Goal: Task Accomplishment & Management: Use online tool/utility

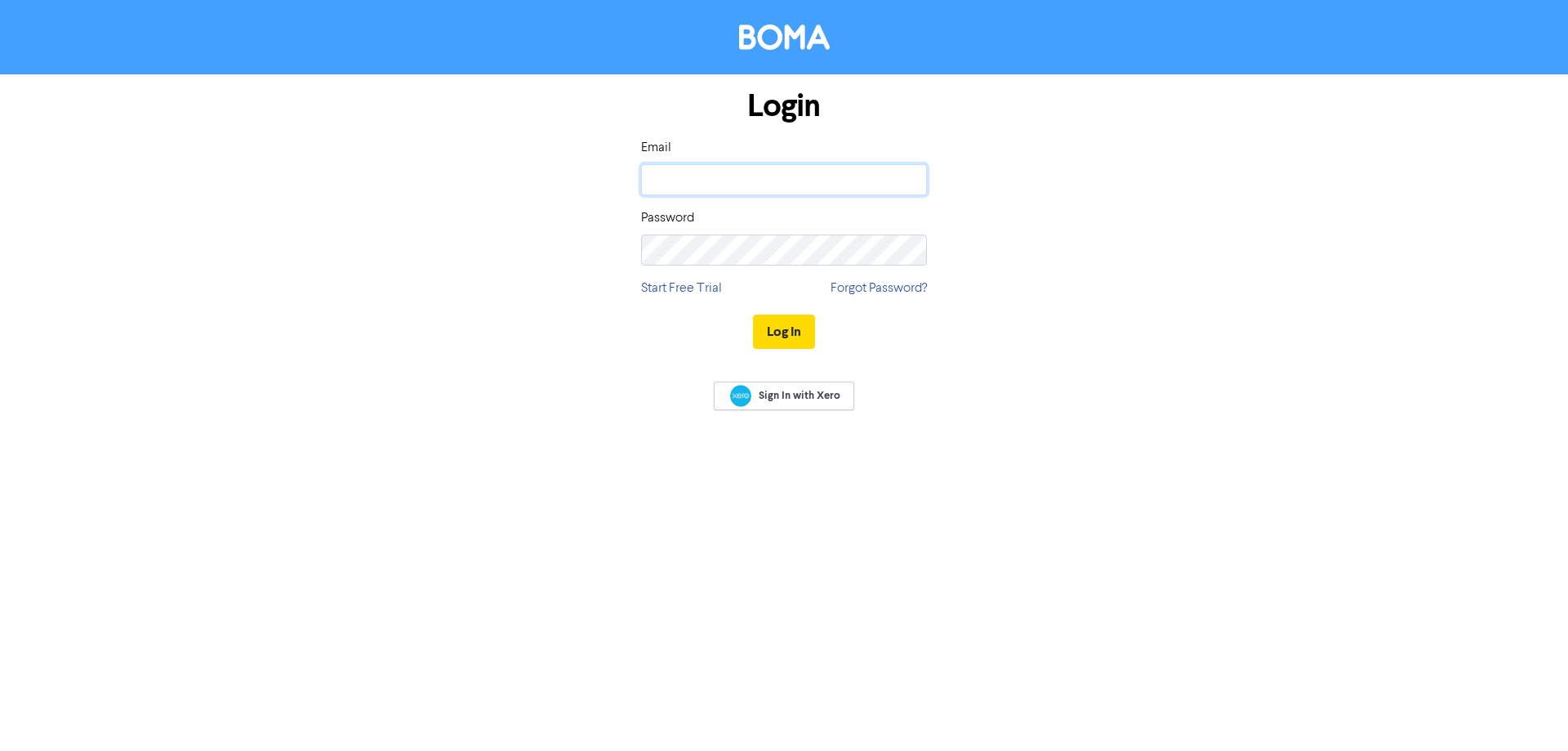
click at [697, 170] on input "email" at bounding box center [784, 179] width 286 height 31
type input "[PERSON_NAME][EMAIL_ADDRESS][DOMAIN_NAME]"
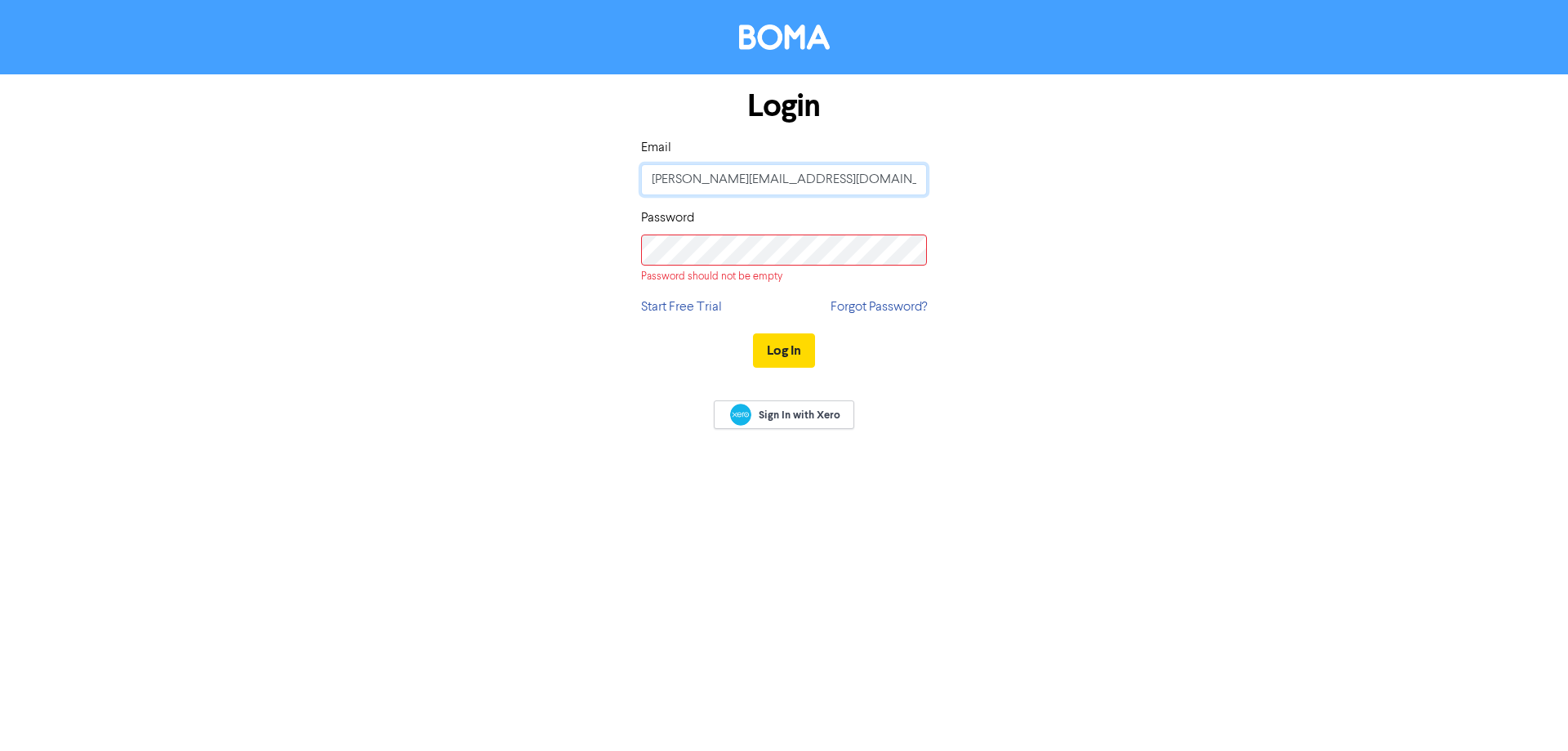
drag, startPoint x: 581, startPoint y: 181, endPoint x: 506, endPoint y: 177, distance: 75.1
click at [506, 179] on div "Login Email [PERSON_NAME][EMAIL_ADDRESS][DOMAIN_NAME] Password Password should …" at bounding box center [784, 229] width 931 height 309
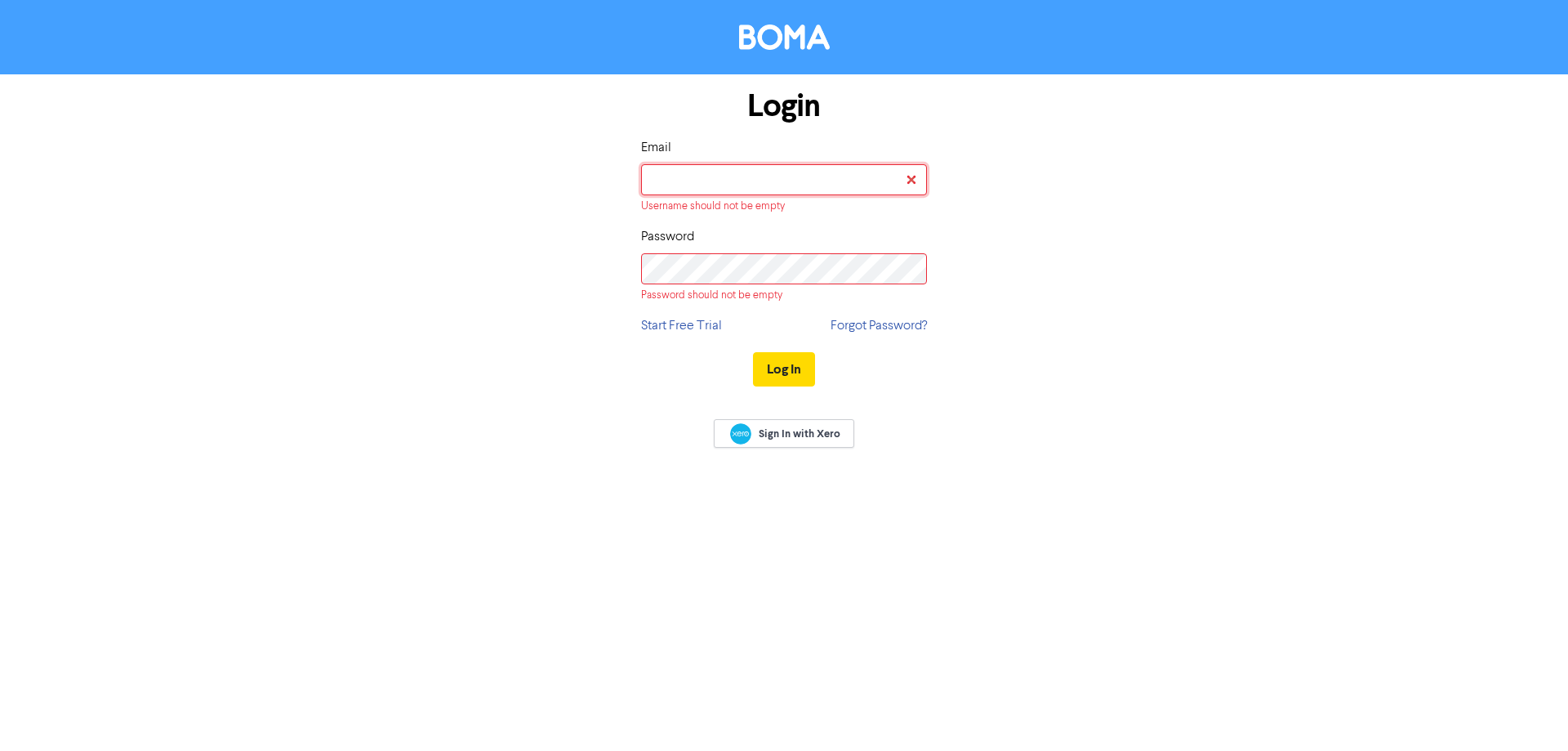
click at [826, 179] on input "email" at bounding box center [784, 179] width 286 height 31
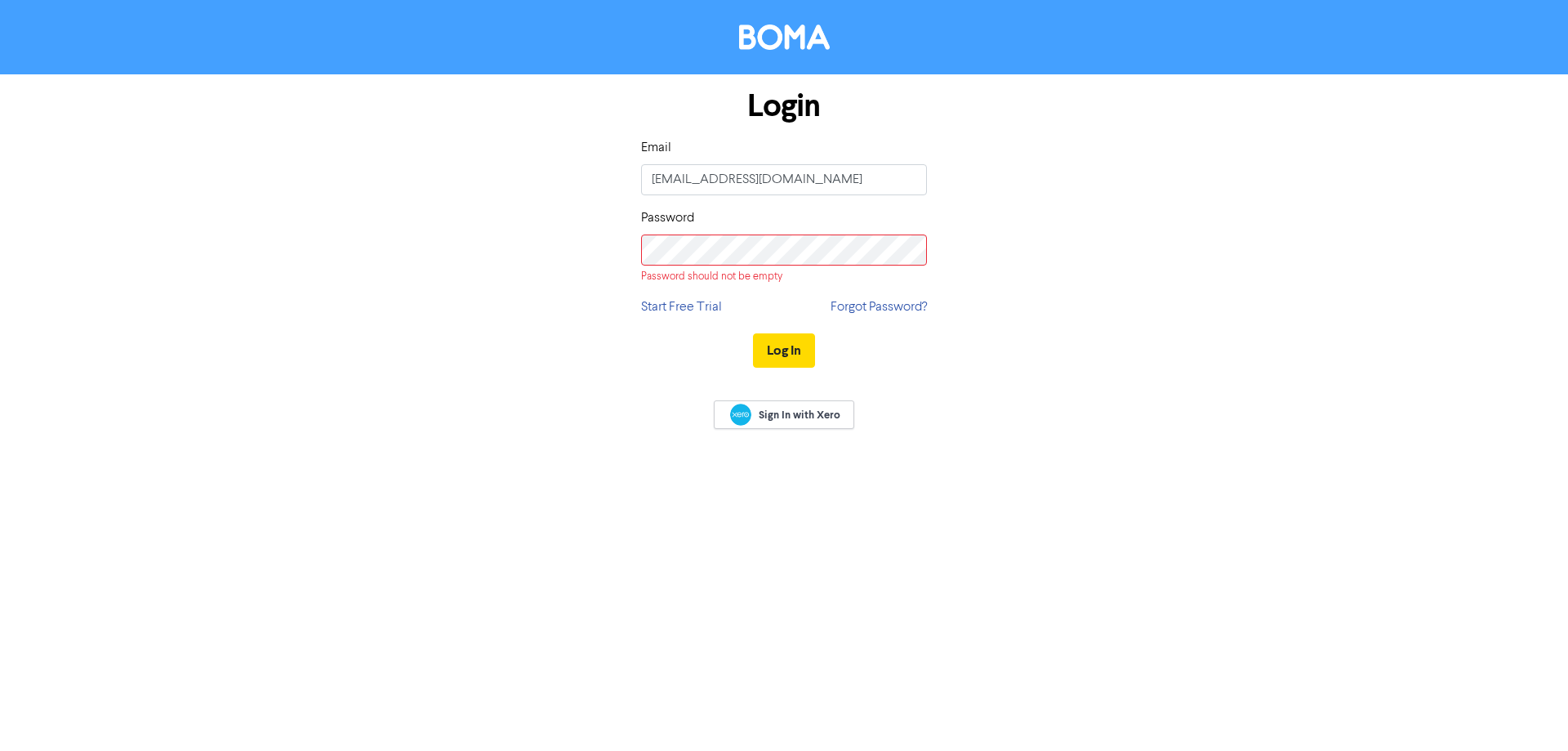
click at [666, 282] on div "Password should not be empty" at bounding box center [784, 276] width 286 height 16
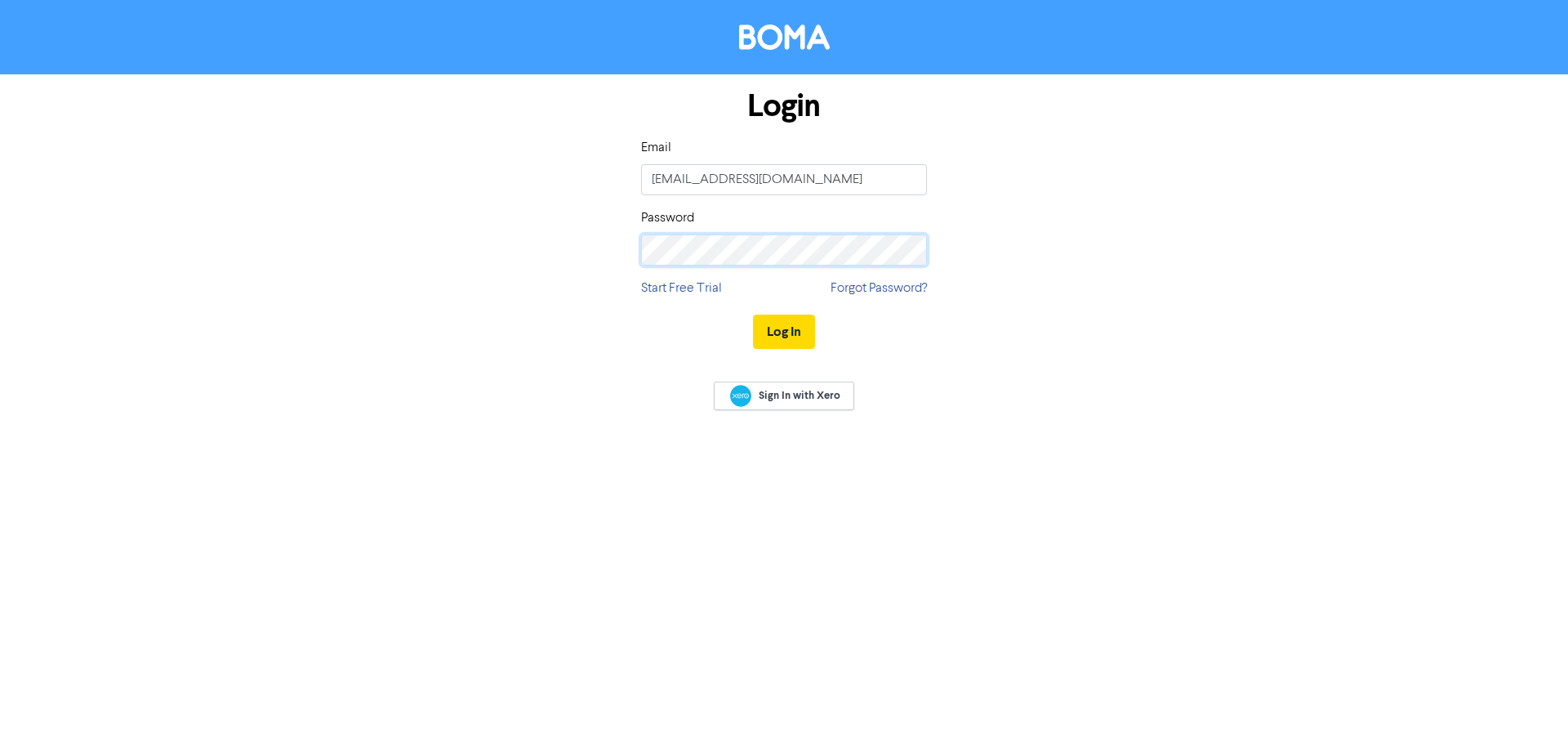
click at [753, 315] on button "Log In" at bounding box center [784, 331] width 62 height 34
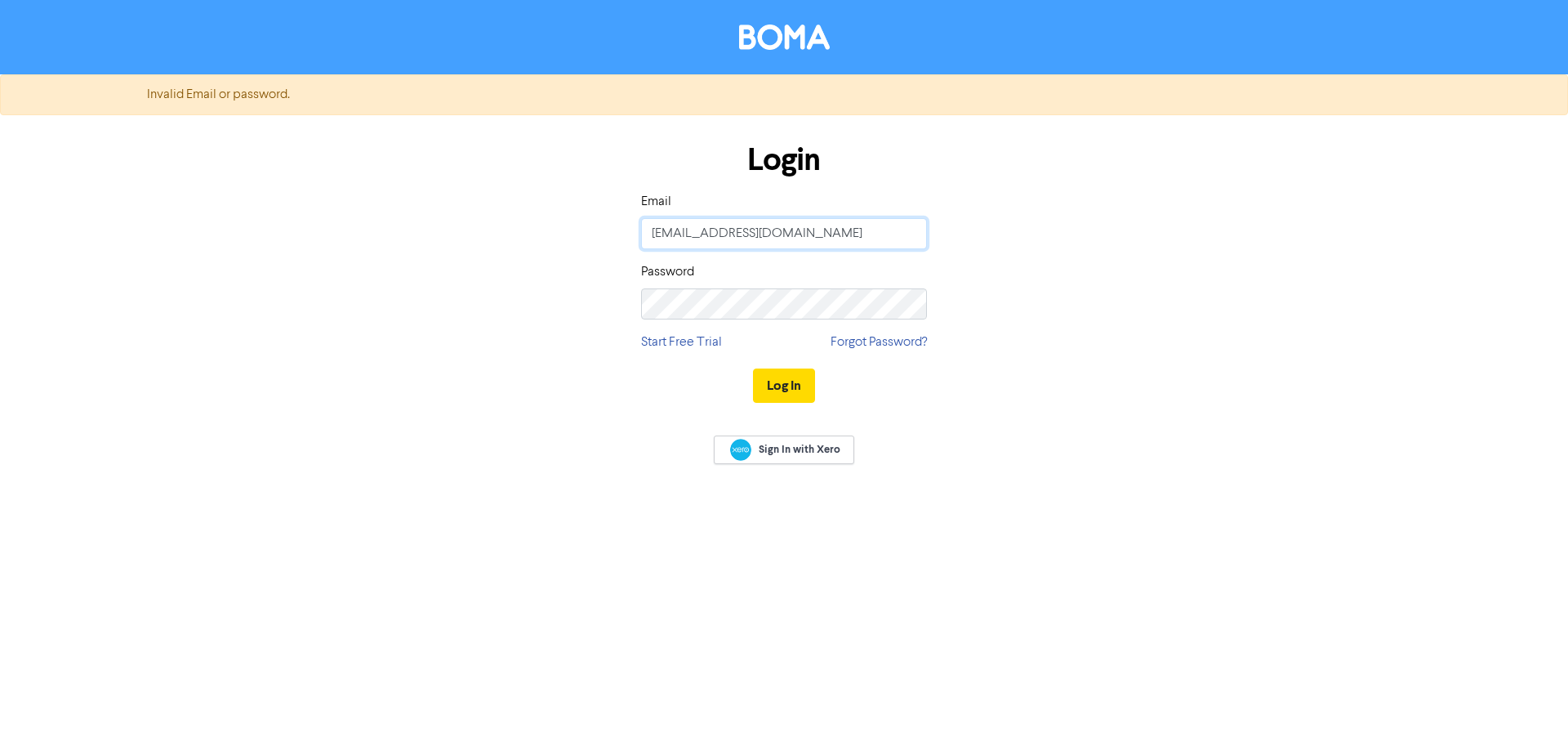
drag, startPoint x: 689, startPoint y: 233, endPoint x: 556, endPoint y: 237, distance: 133.1
click at [561, 241] on div "Login Email [EMAIL_ADDRESS][DOMAIN_NAME] Password Start Free Trial Forgot Passw…" at bounding box center [784, 273] width 931 height 291
type input "[EMAIL_ADDRESS][DOMAIN_NAME]"
click at [775, 383] on button "Log In" at bounding box center [784, 385] width 62 height 34
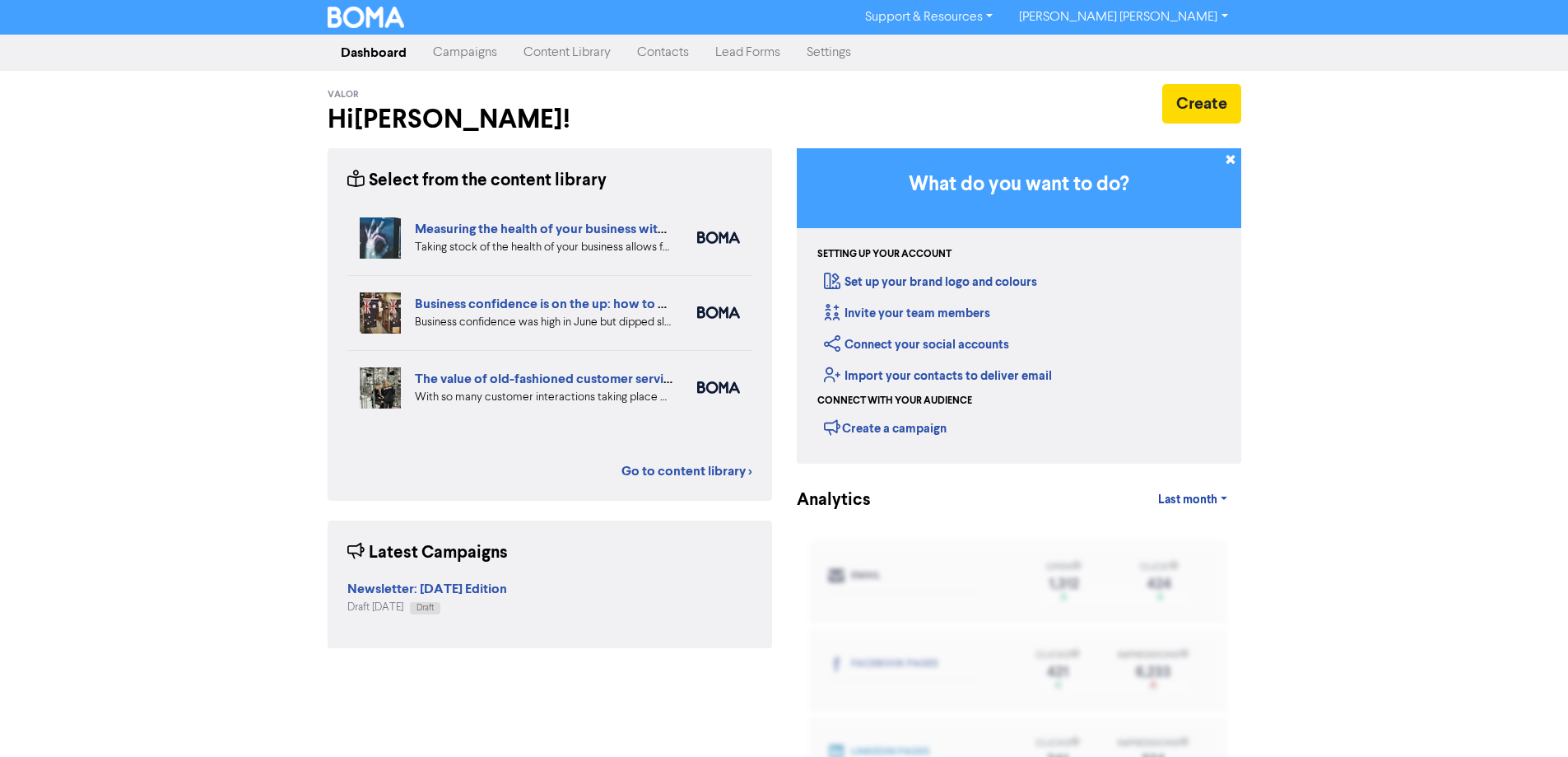
click at [450, 61] on link "Campaigns" at bounding box center [465, 53] width 91 height 33
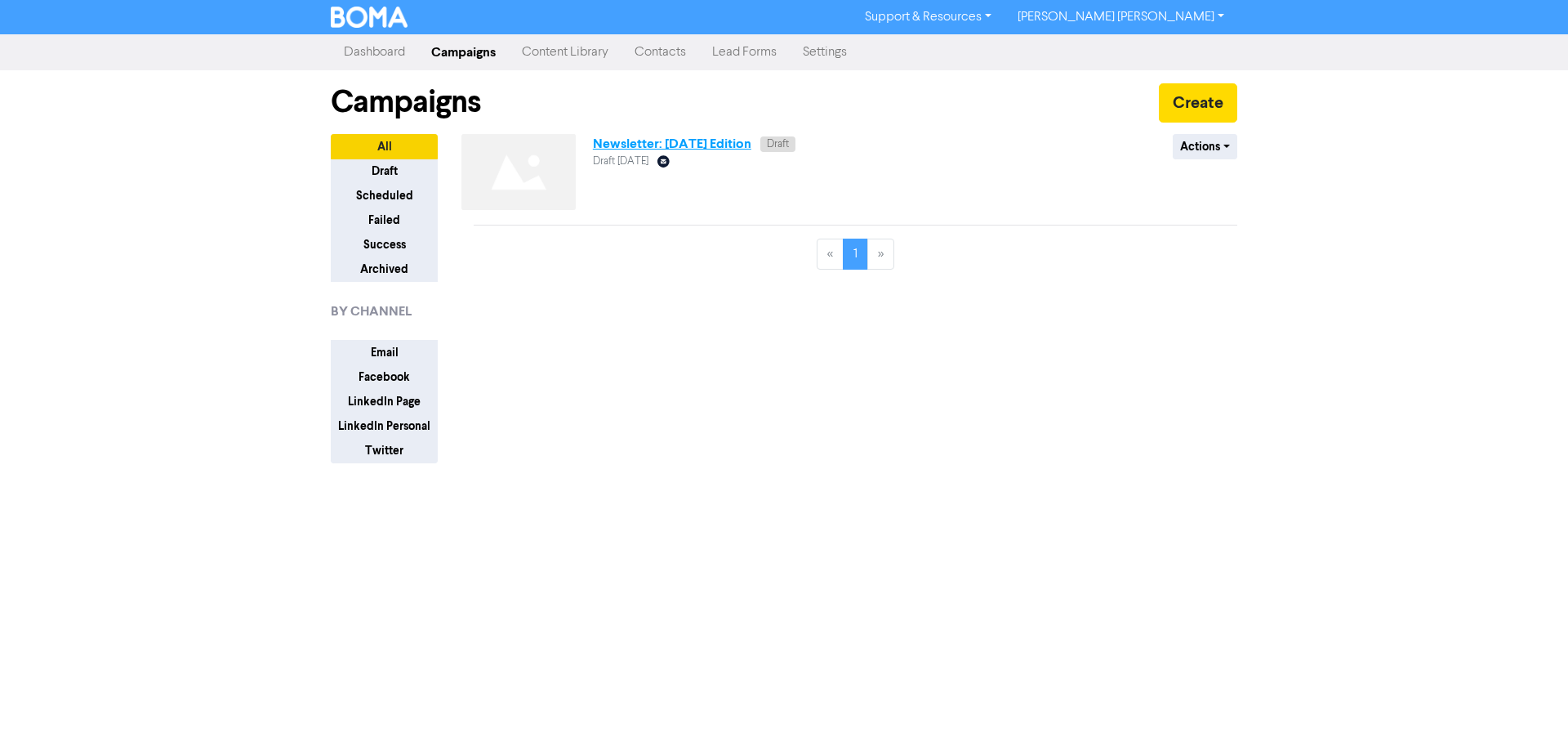
click at [616, 144] on link "Newsletter: [DATE] Edition" at bounding box center [672, 143] width 159 height 16
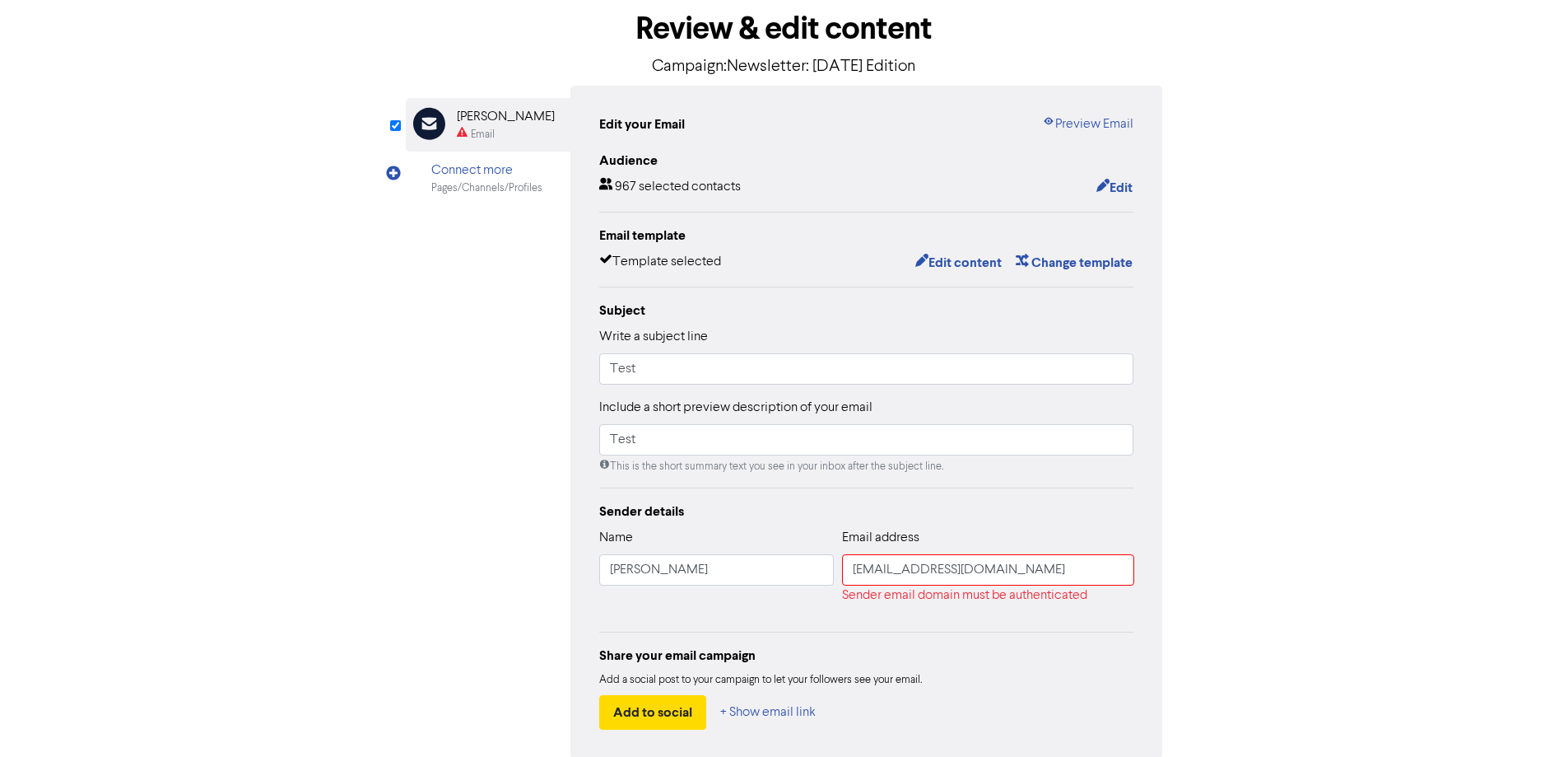
scroll to position [160, 0]
